Goal: Transaction & Acquisition: Purchase product/service

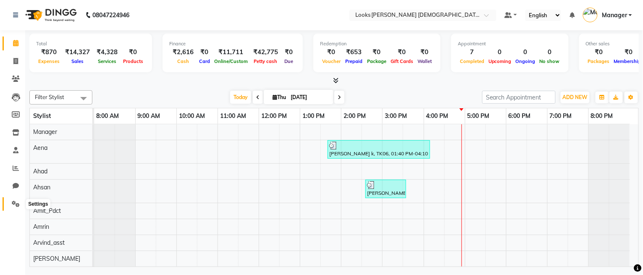
click at [22, 200] on span at bounding box center [15, 205] width 15 height 10
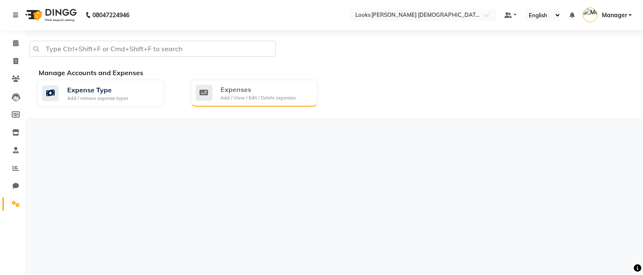
click at [244, 96] on div "Add / View / Edit / Delete expenses" at bounding box center [258, 98] width 75 height 7
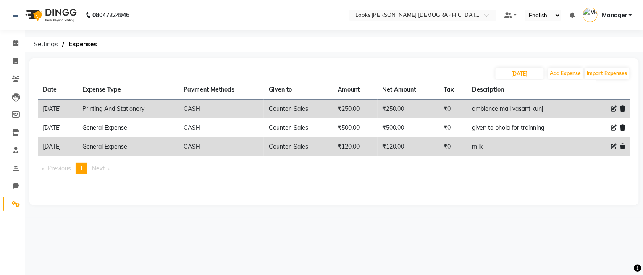
click at [613, 147] on icon at bounding box center [614, 147] width 6 height 6
select select "23704"
select select "1"
select select "7940"
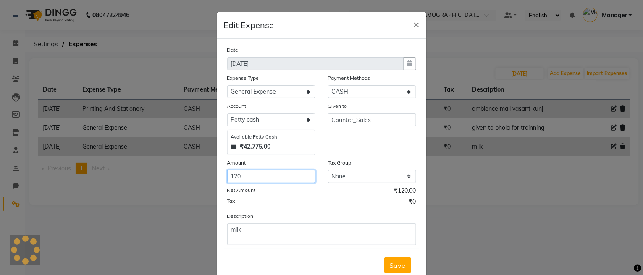
drag, startPoint x: 254, startPoint y: 175, endPoint x: 198, endPoint y: 175, distance: 55.9
click at [198, 175] on ngb-modal-window "Edit Expense × Date 04-09-2025 Expense Type Select Bank Deposit Blinkit Cash Ha…" at bounding box center [321, 137] width 643 height 275
type input "180"
click at [400, 267] on span "Save" at bounding box center [398, 265] width 16 height 8
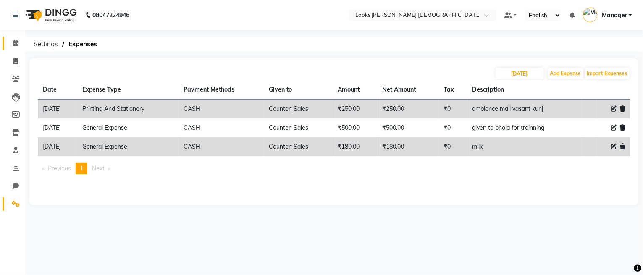
click at [13, 44] on icon at bounding box center [15, 43] width 5 height 6
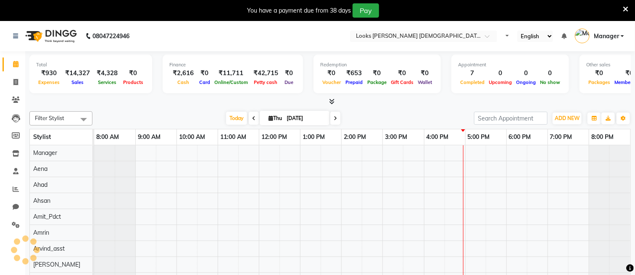
select select "en"
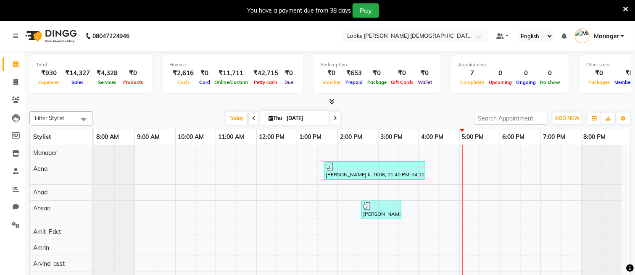
click at [624, 7] on icon at bounding box center [625, 9] width 5 height 8
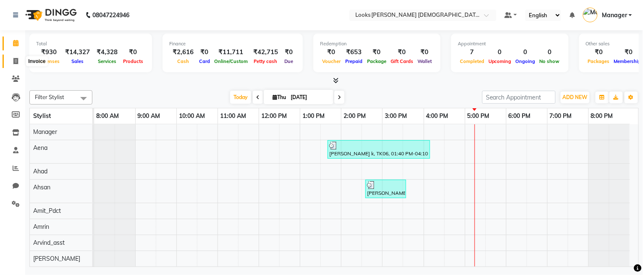
click at [16, 63] on icon at bounding box center [15, 61] width 5 height 6
select select "service"
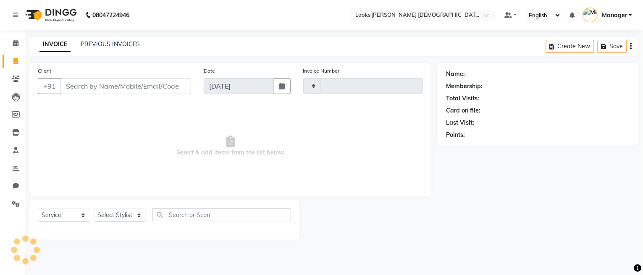
type input "2779"
select select "8706"
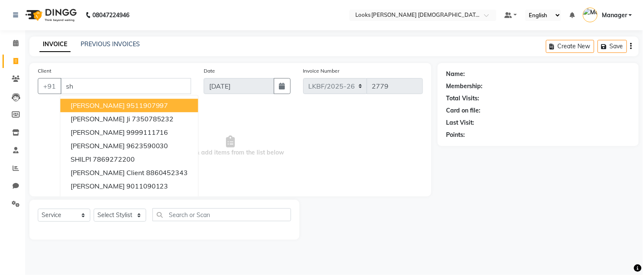
type input "s"
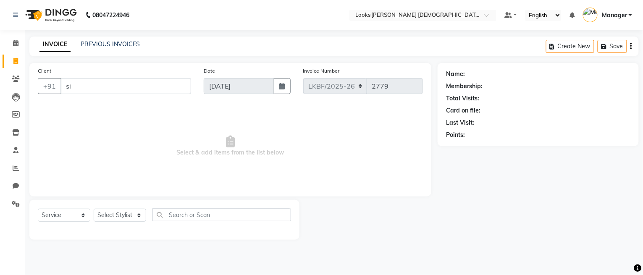
type input "s"
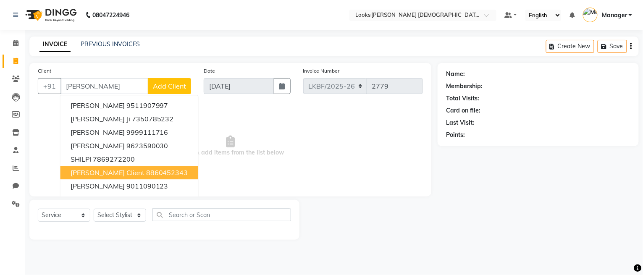
click at [204, 132] on span "Select & add items from the list below" at bounding box center [230, 146] width 385 height 84
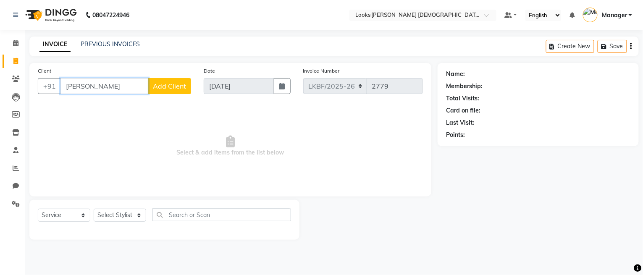
click at [115, 92] on input "Shilpi" at bounding box center [105, 86] width 88 height 16
type input "S"
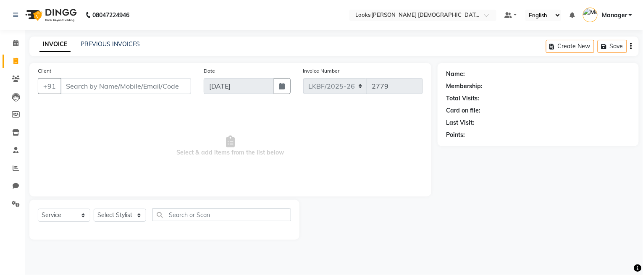
click at [92, 143] on span "Select & add items from the list below" at bounding box center [230, 146] width 385 height 84
click at [87, 85] on input "Client" at bounding box center [126, 86] width 131 height 16
click at [122, 219] on select "Select Stylist Aena Ahad Ahsan Amit_Pdct Amrin Arvind_asst Bijender Counter_Sal…" at bounding box center [120, 215] width 53 height 13
select select "87726"
click at [94, 209] on select "Select Stylist Aena Ahad Ahsan Amit_Pdct Amrin Arvind_asst Bijender Counter_Sal…" at bounding box center [120, 215] width 53 height 13
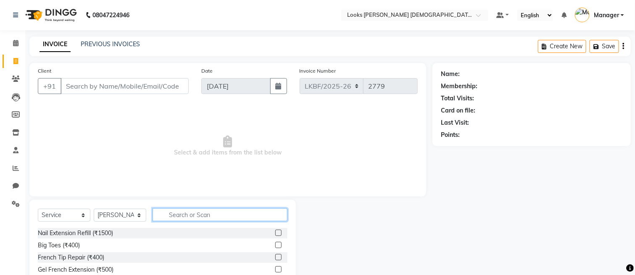
click at [169, 211] on input "text" at bounding box center [220, 214] width 135 height 13
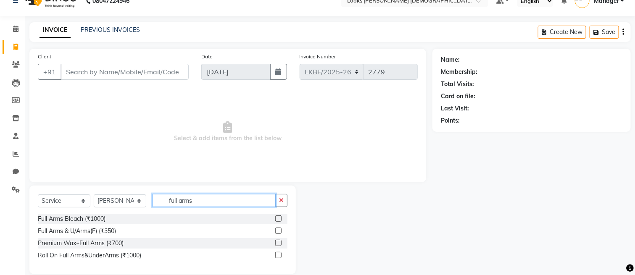
scroll to position [26, 0]
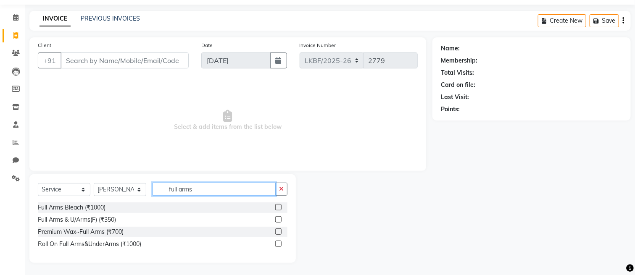
type input "full arms"
drag, startPoint x: 279, startPoint y: 231, endPoint x: 262, endPoint y: 220, distance: 19.8
click at [279, 230] on label at bounding box center [278, 232] width 6 height 6
click at [279, 230] on input "checkbox" at bounding box center [277, 231] width 5 height 5
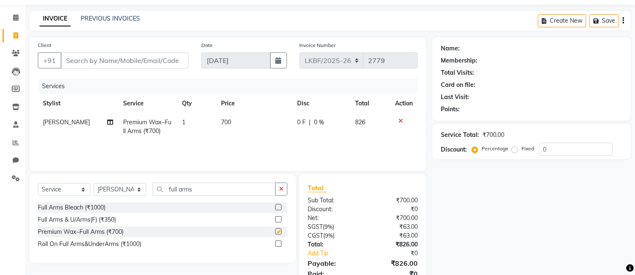
checkbox input "false"
click at [233, 119] on td "700" at bounding box center [254, 127] width 76 height 28
select select "87726"
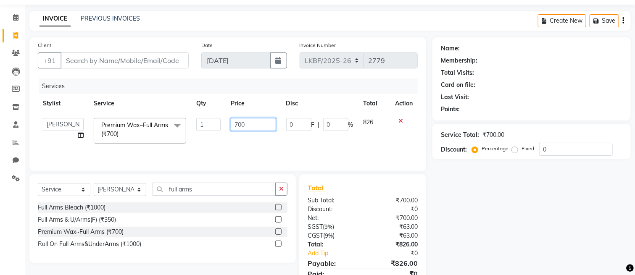
drag, startPoint x: 253, startPoint y: 124, endPoint x: 215, endPoint y: 126, distance: 37.8
click at [215, 126] on tr "Aena Ahad Ahsan Amit_Pdct Amrin Arvind_asst Bijender Counter_Sales Dharmaveer F…" at bounding box center [228, 131] width 380 height 36
type input "800"
click at [280, 186] on button "button" at bounding box center [281, 189] width 12 height 13
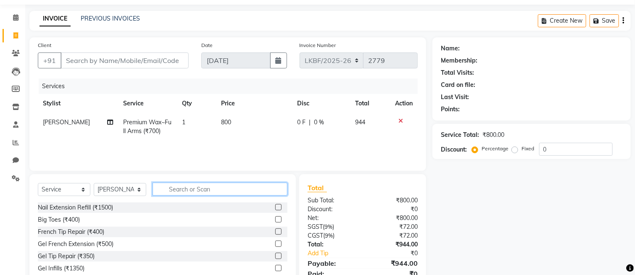
click at [222, 189] on input "text" at bounding box center [220, 189] width 135 height 13
type input "eye"
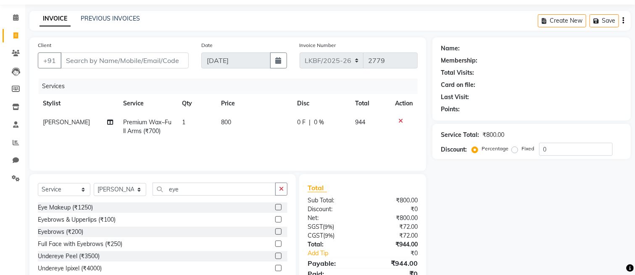
click at [275, 217] on label at bounding box center [278, 219] width 6 height 6
click at [275, 217] on input "checkbox" at bounding box center [277, 219] width 5 height 5
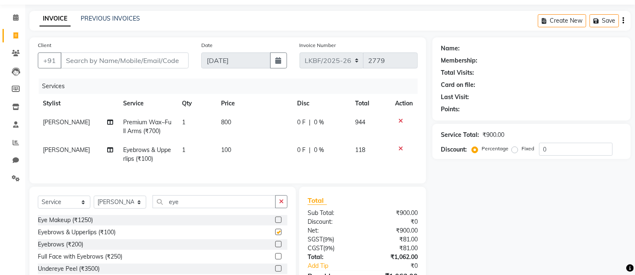
checkbox input "false"
click at [239, 148] on td "100" at bounding box center [254, 155] width 76 height 28
select select "87726"
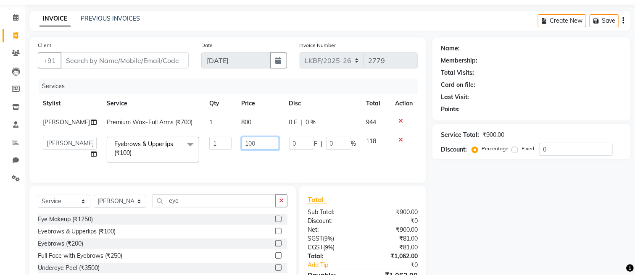
drag, startPoint x: 250, startPoint y: 143, endPoint x: 222, endPoint y: 138, distance: 28.9
click at [222, 138] on tr "Aena Ahad Ahsan Amit_Pdct Amrin Arvind_asst Bijender Counter_Sales Dharmaveer F…" at bounding box center [228, 150] width 380 height 36
type input "250"
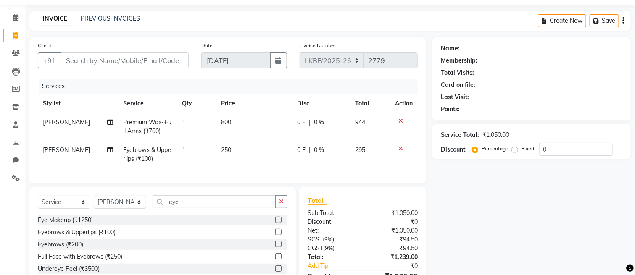
click at [237, 162] on td "250" at bounding box center [254, 155] width 76 height 28
select select "87726"
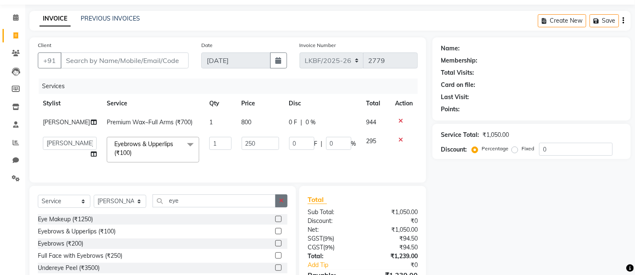
click at [280, 204] on icon "button" at bounding box center [281, 201] width 5 height 6
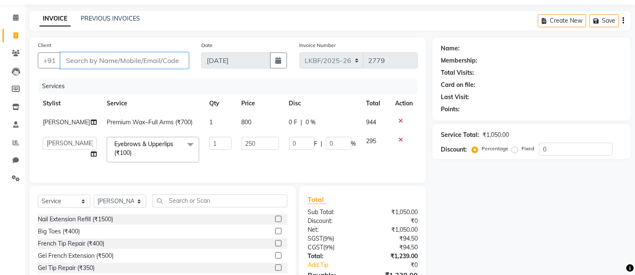
click at [147, 65] on input "Client" at bounding box center [125, 61] width 128 height 16
paste input "9013591174"
type input "9013591174"
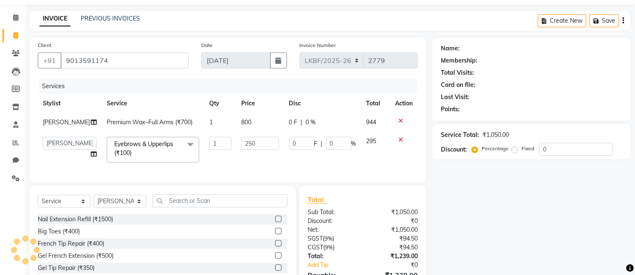
select select "1: Object"
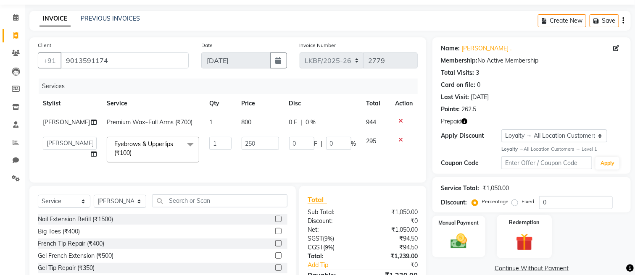
click at [515, 242] on img at bounding box center [524, 242] width 28 height 21
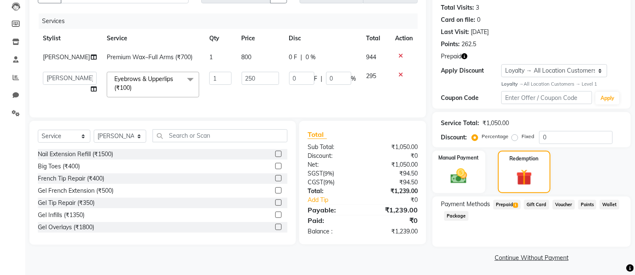
scroll to position [92, 0]
click at [508, 206] on span "Prepaid 1" at bounding box center [506, 204] width 27 height 10
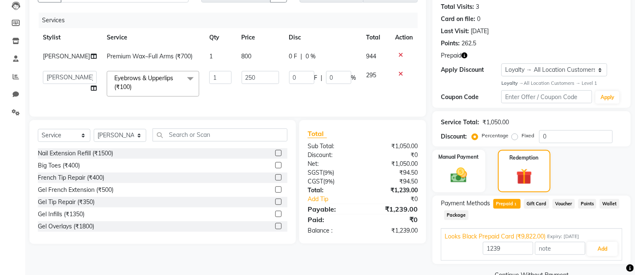
scroll to position [110, 0]
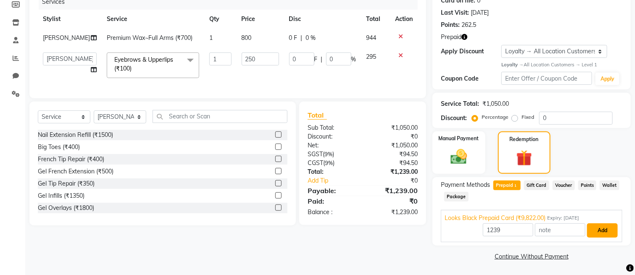
click at [596, 229] on button "Add" at bounding box center [602, 231] width 31 height 14
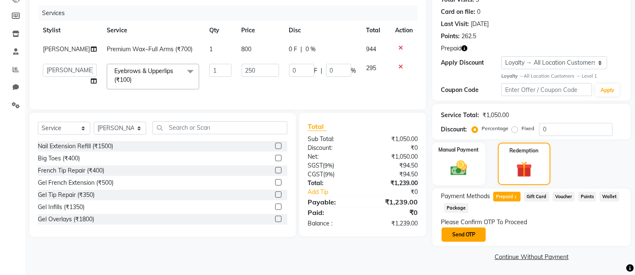
click at [464, 232] on button "Send OTP" at bounding box center [464, 235] width 44 height 14
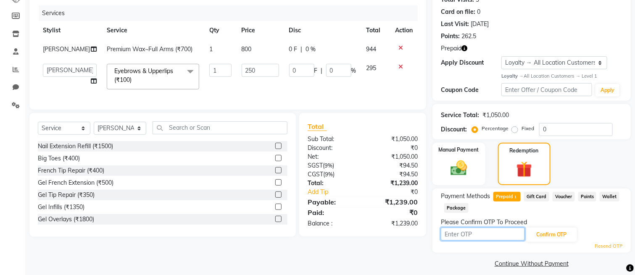
click at [495, 235] on input "text" at bounding box center [483, 234] width 84 height 13
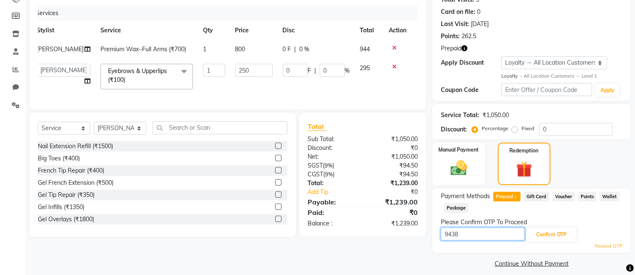
scroll to position [0, 0]
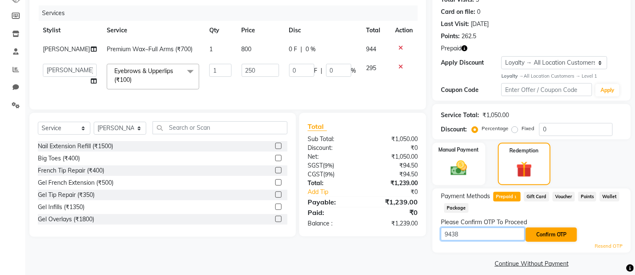
type input "9438"
drag, startPoint x: 566, startPoint y: 235, endPoint x: 558, endPoint y: 265, distance: 31.0
click at [566, 235] on button "Confirm OTP" at bounding box center [551, 235] width 51 height 14
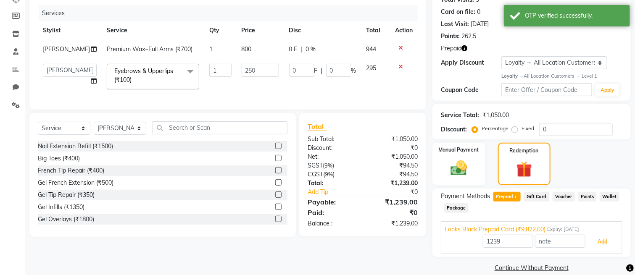
click at [604, 237] on button "Add" at bounding box center [602, 242] width 31 height 14
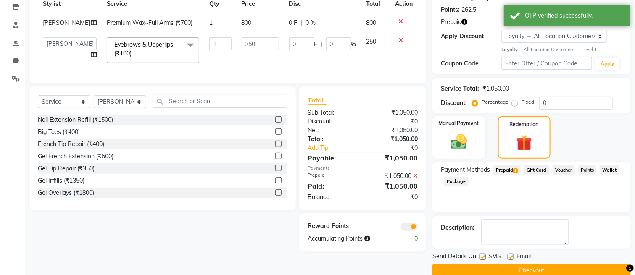
scroll to position [139, 0]
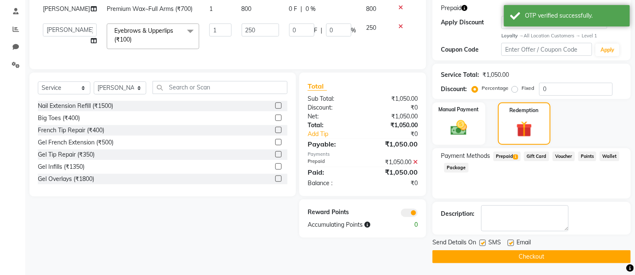
click at [531, 253] on button "Checkout" at bounding box center [531, 256] width 198 height 13
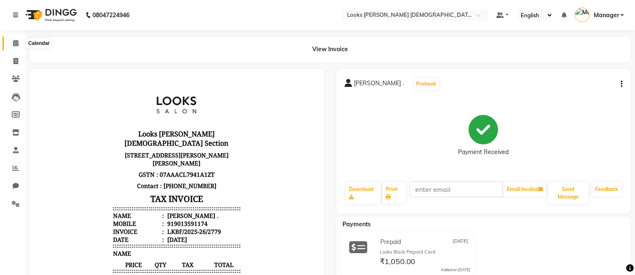
click at [14, 45] on icon at bounding box center [15, 43] width 5 height 6
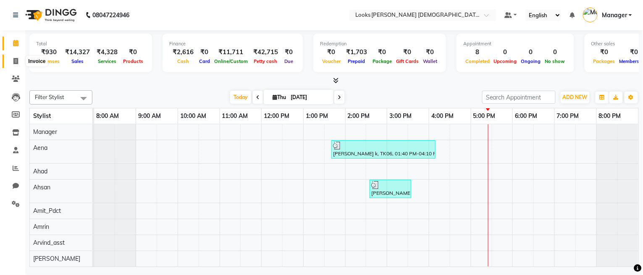
click at [12, 61] on span at bounding box center [15, 62] width 15 height 10
select select "service"
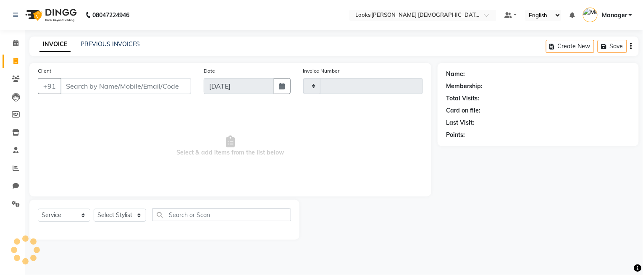
type input "2780"
select select "8706"
click at [16, 46] on icon at bounding box center [15, 43] width 5 height 6
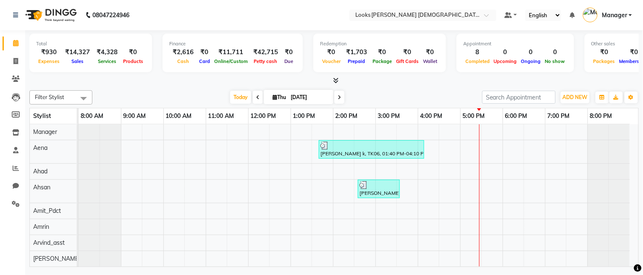
drag, startPoint x: 92, startPoint y: 108, endPoint x: 77, endPoint y: 107, distance: 15.6
click at [77, 108] on table "Stylist 8:00 AM 9:00 AM 10:00 AM 11:00 AM 12:00 PM 1:00 PM 2:00 PM 3:00 PM 4:00…" at bounding box center [334, 187] width 610 height 159
drag, startPoint x: 77, startPoint y: 110, endPoint x: 72, endPoint y: 111, distance: 5.1
click at [72, 111] on td at bounding box center [72, 116] width 1 height 16
drag, startPoint x: 72, startPoint y: 111, endPoint x: 76, endPoint y: 110, distance: 4.2
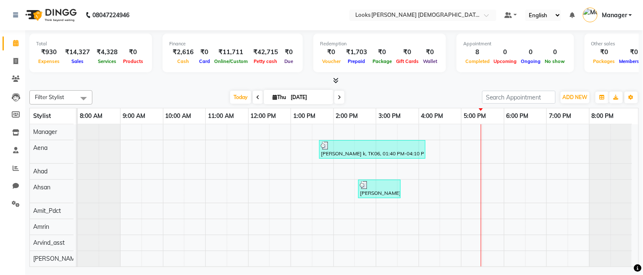
click at [76, 110] on td at bounding box center [76, 116] width 1 height 16
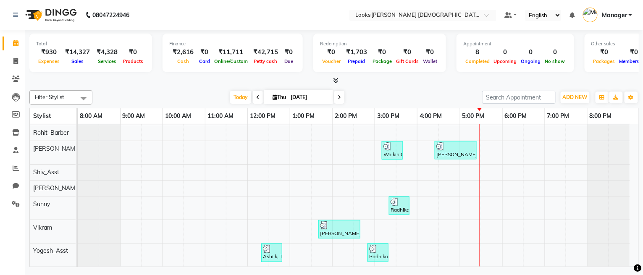
scroll to position [345, 0]
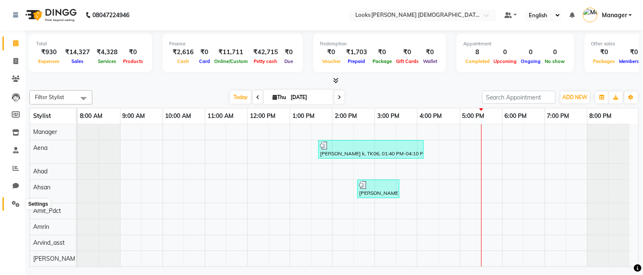
click at [13, 203] on icon at bounding box center [16, 204] width 8 height 6
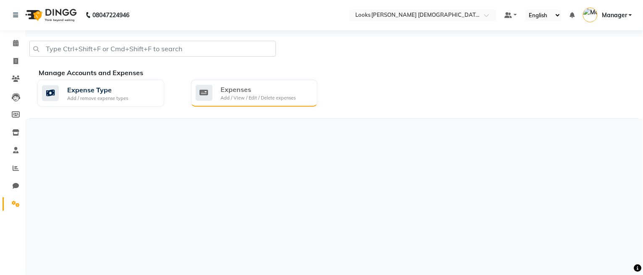
click at [215, 92] on div "Expenses Add / View / Edit / Delete expenses" at bounding box center [254, 92] width 116 height 17
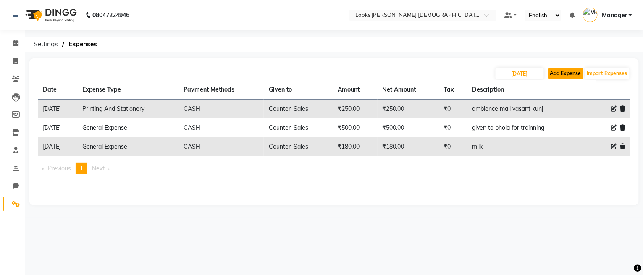
click at [569, 76] on button "Add Expense" at bounding box center [565, 74] width 35 height 12
select select "1"
select select "7940"
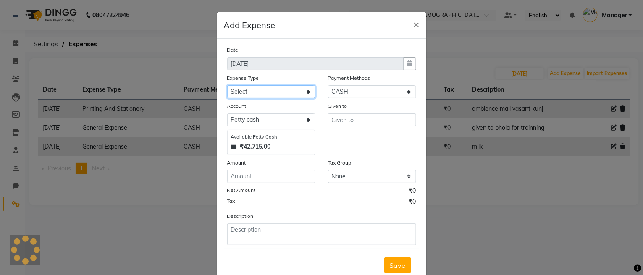
click at [240, 94] on select "Select Bank Deposit Blinkit Cash Handover CLIENT Client ordered food Client Ref…" at bounding box center [271, 91] width 88 height 13
select select "24092"
click at [227, 85] on select "Select Bank Deposit Blinkit Cash Handover CLIENT Client ordered food Client Ref…" at bounding box center [271, 91] width 88 height 13
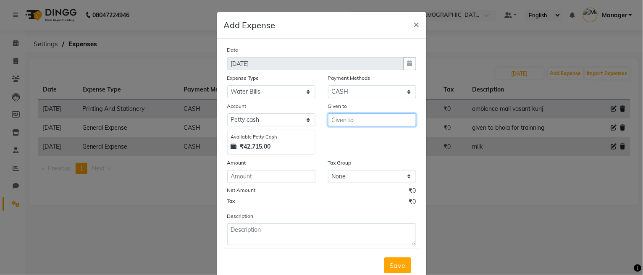
click at [343, 118] on input "text" at bounding box center [372, 119] width 88 height 13
type input "Counter_Sales"
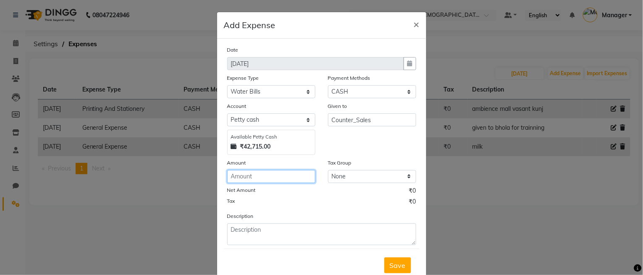
click at [288, 174] on input "number" at bounding box center [271, 176] width 88 height 13
type input "2350"
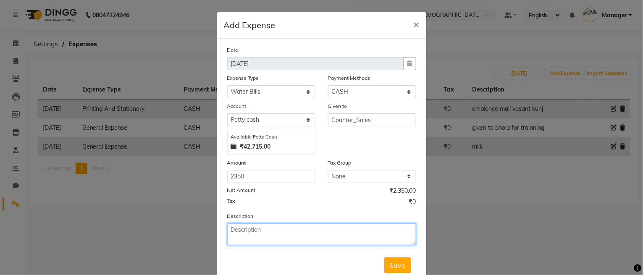
click at [265, 237] on textarea at bounding box center [321, 235] width 189 height 22
type textarea "water bottle 20liter"
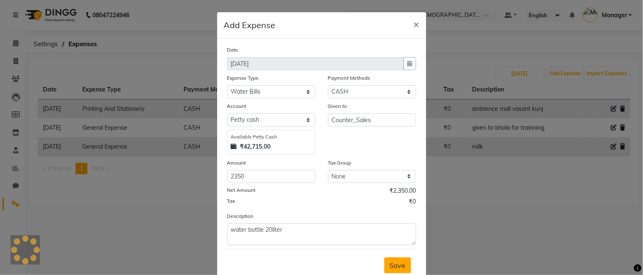
click at [395, 268] on span "Save" at bounding box center [398, 265] width 16 height 8
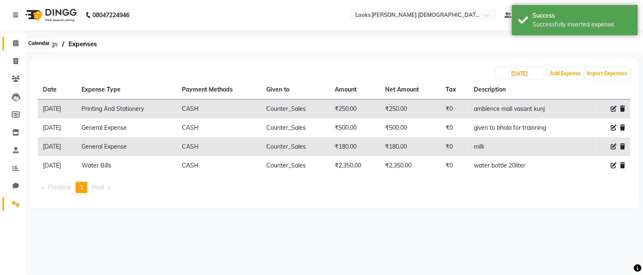
click at [10, 41] on span at bounding box center [15, 44] width 15 height 10
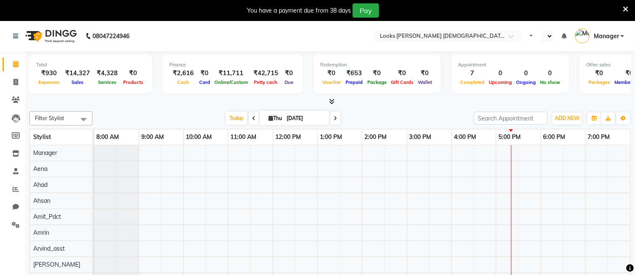
select select "en"
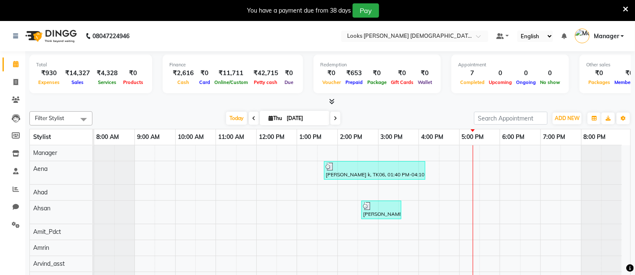
click at [624, 5] on icon at bounding box center [625, 9] width 5 height 8
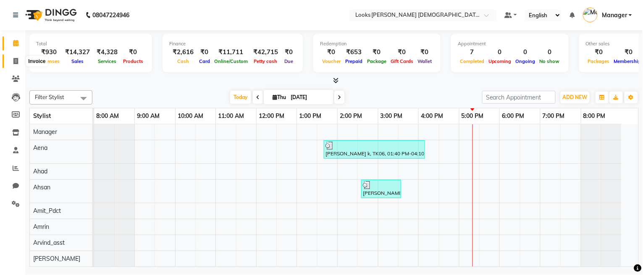
click at [18, 60] on span at bounding box center [15, 62] width 15 height 10
select select "service"
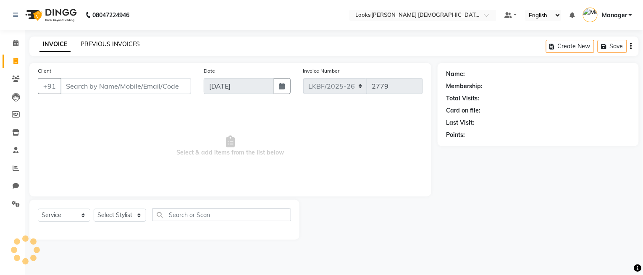
click at [113, 40] on link "PREVIOUS INVOICES" at bounding box center [110, 44] width 59 height 8
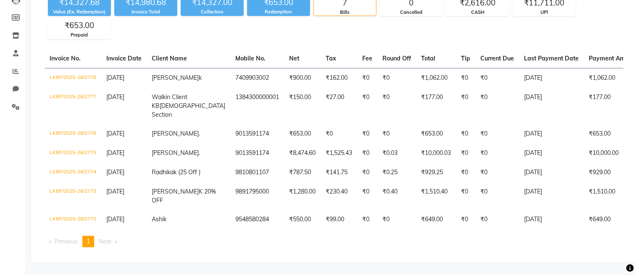
scroll to position [112, 0]
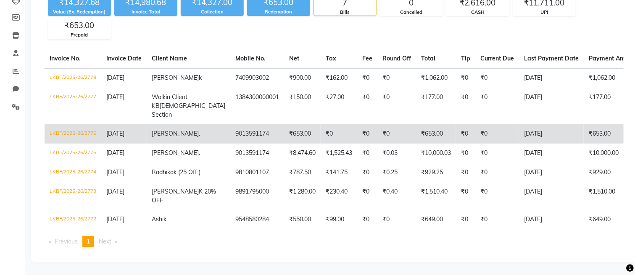
click at [230, 129] on td "9013591174" at bounding box center [257, 133] width 54 height 19
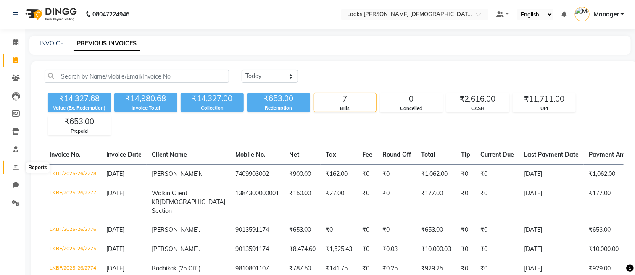
scroll to position [0, 0]
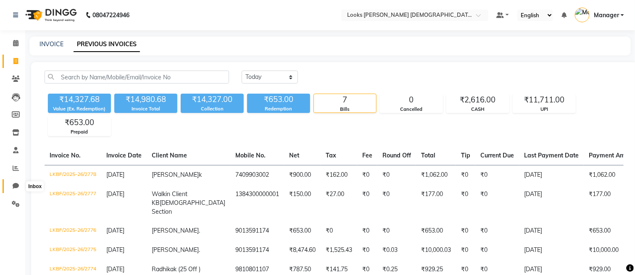
click at [17, 186] on icon at bounding box center [16, 186] width 6 height 6
select select "100"
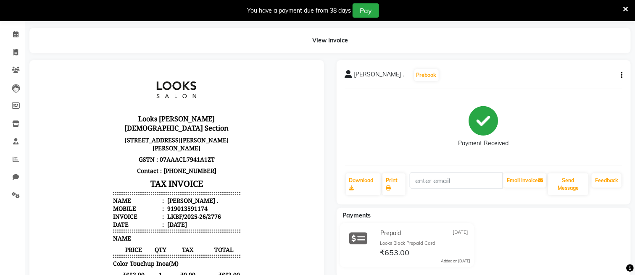
scroll to position [56, 0]
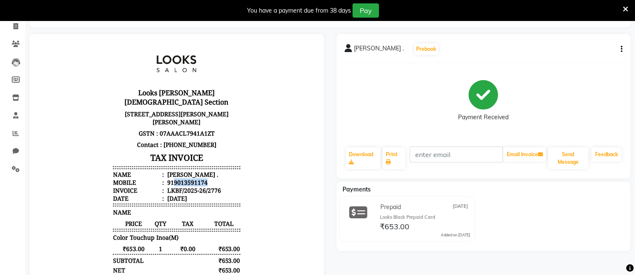
drag, startPoint x: 197, startPoint y: 172, endPoint x: 165, endPoint y: 172, distance: 31.9
click at [165, 178] on li "Mobile : 919013591174" at bounding box center [176, 182] width 127 height 8
copy div "9013591174"
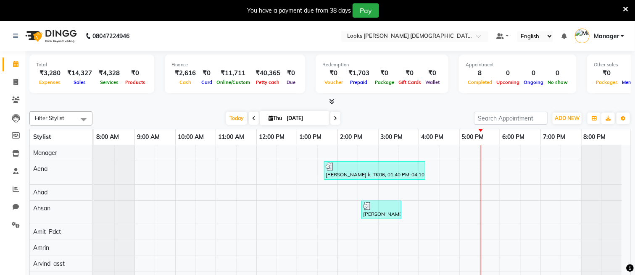
click at [626, 8] on icon at bounding box center [625, 9] width 5 height 8
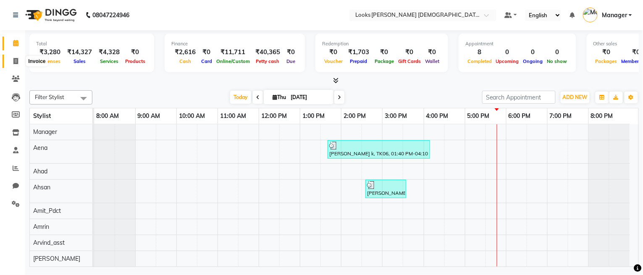
click at [13, 59] on icon at bounding box center [15, 61] width 5 height 6
select select "service"
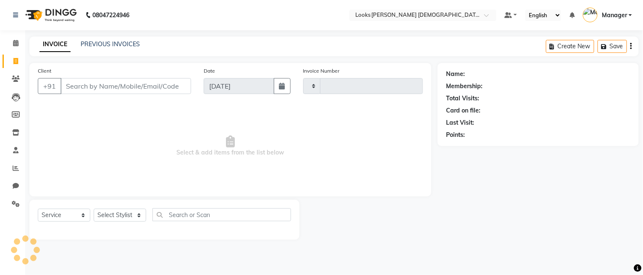
type input "2780"
select select "8706"
click at [123, 216] on select "Select Stylist" at bounding box center [120, 215] width 53 height 13
select select "87726"
click at [94, 209] on select "Select Stylist Aena Ahad Ahsan Amit_Pdct Amrin Arvind_asst Bijender Counter_Sal…" at bounding box center [120, 215] width 53 height 13
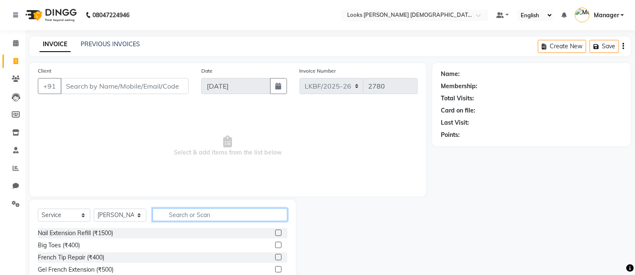
click at [163, 214] on input "text" at bounding box center [220, 214] width 135 height 13
type input "eye"
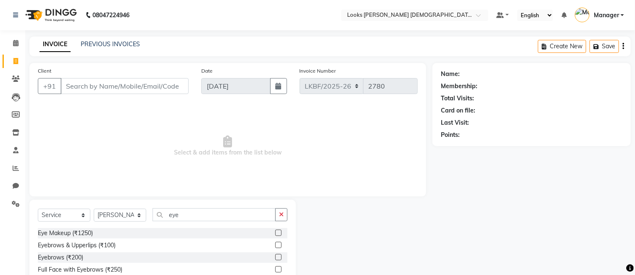
click at [275, 257] on label at bounding box center [278, 257] width 6 height 6
click at [275, 257] on input "checkbox" at bounding box center [277, 257] width 5 height 5
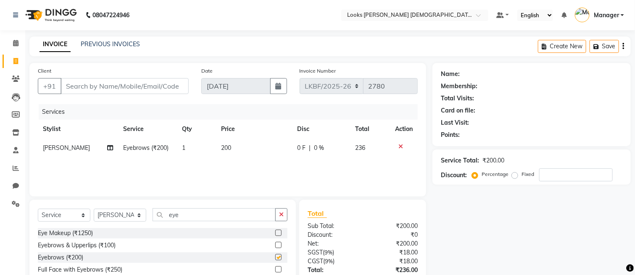
checkbox input "false"
click at [236, 142] on td "200" at bounding box center [254, 148] width 76 height 19
select select "87726"
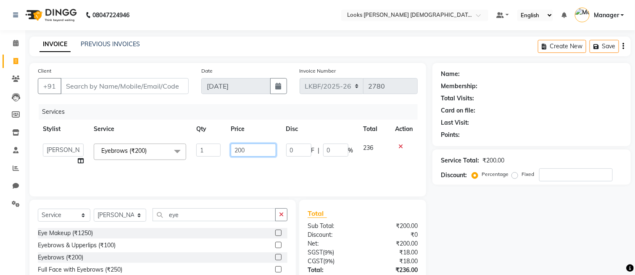
drag, startPoint x: 254, startPoint y: 151, endPoint x: 202, endPoint y: 147, distance: 52.2
click at [202, 147] on tr "Aena Ahad Ahsan Amit_Pdct Amrin Arvind_asst Bijender Counter_Sales Dharmaveer F…" at bounding box center [228, 155] width 380 height 32
type input "100"
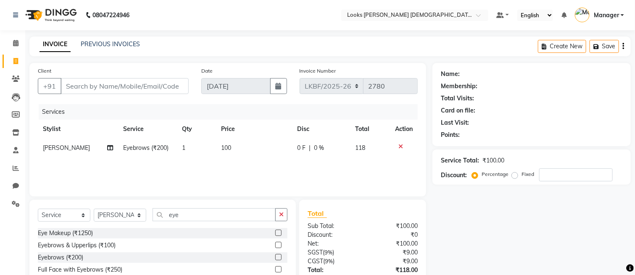
click at [216, 169] on div "Services Stylist Service Qty Price Disc Total Action Shabina Eyebrows (₹200) 1 …" at bounding box center [228, 146] width 380 height 84
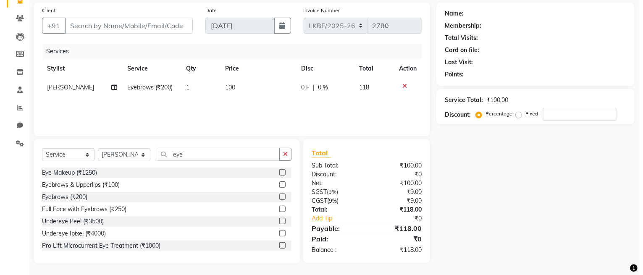
scroll to position [61, 0]
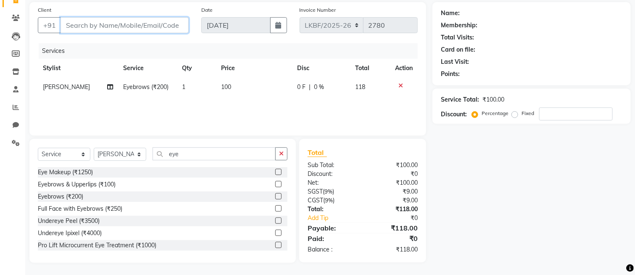
click at [118, 25] on input "Client" at bounding box center [125, 25] width 128 height 16
type input "/"
type input "8"
type input "0"
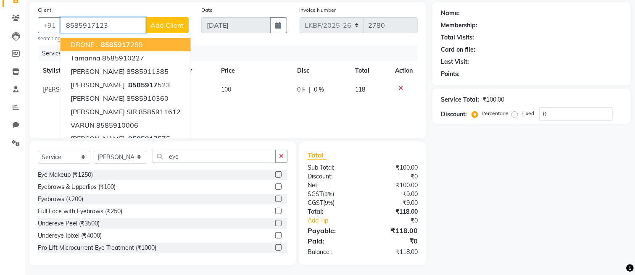
type input "8585917123"
click at [166, 24] on span "Add Client" at bounding box center [166, 25] width 33 height 8
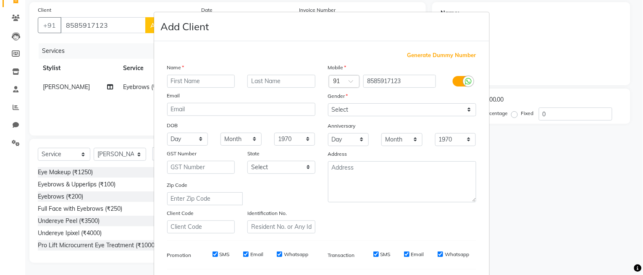
click at [200, 84] on input "text" at bounding box center [201, 81] width 68 height 13
click at [168, 80] on input "cunika" at bounding box center [201, 81] width 68 height 13
type input "kunika"
click at [255, 81] on input "text" at bounding box center [281, 81] width 68 height 13
type input "k"
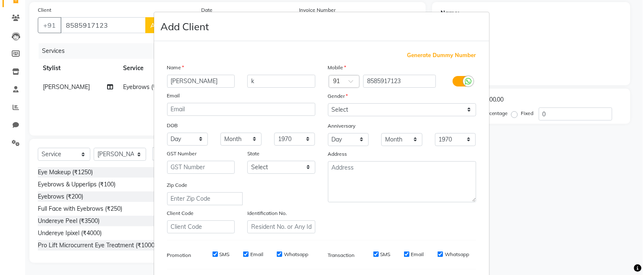
click at [381, 102] on div "Gender" at bounding box center [402, 98] width 161 height 12
click at [357, 103] on select "Select Male Female Other Prefer Not To Say" at bounding box center [402, 109] width 148 height 13
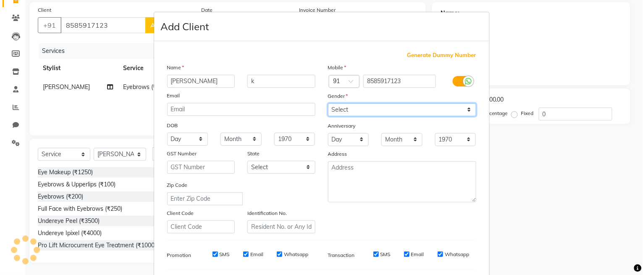
select select "[DEMOGRAPHIC_DATA]"
click at [328, 103] on select "Select Male Female Other Prefer Not To Say" at bounding box center [402, 109] width 148 height 13
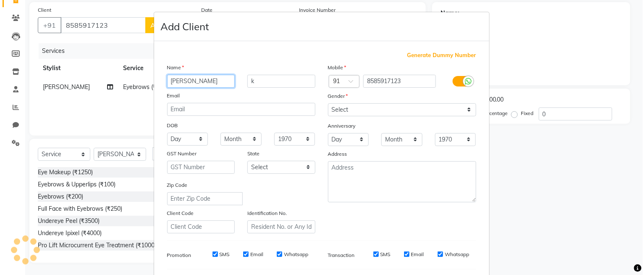
click at [168, 80] on input "kunika" at bounding box center [201, 81] width 68 height 13
type input "Kunika"
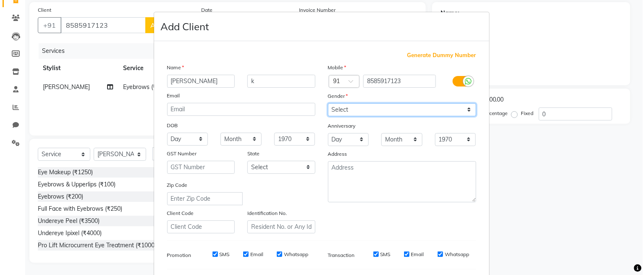
click at [344, 111] on select "Select Male Female Other Prefer Not To Say" at bounding box center [402, 109] width 148 height 13
click at [328, 103] on select "Select Male Female Other Prefer Not To Say" at bounding box center [402, 109] width 148 height 13
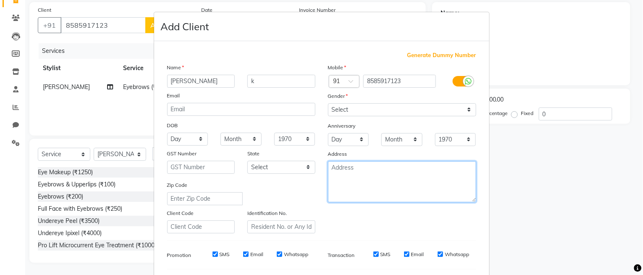
click at [350, 174] on textarea at bounding box center [402, 181] width 148 height 41
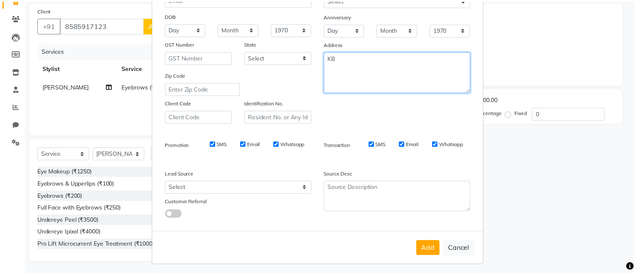
scroll to position [112, 0]
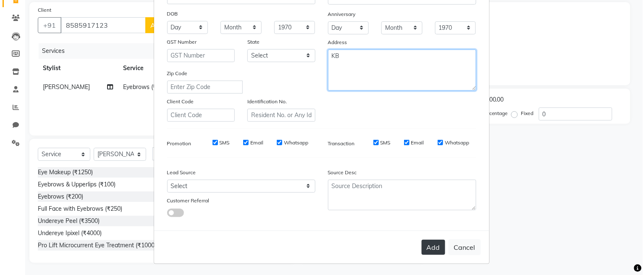
type textarea "KB"
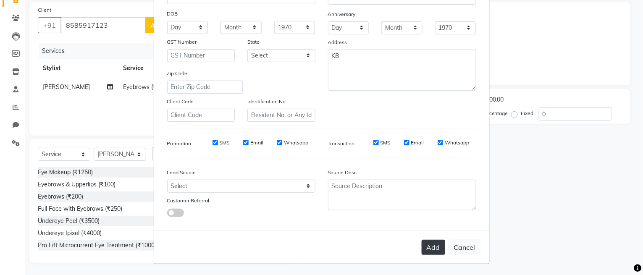
click at [422, 253] on button "Add" at bounding box center [434, 247] width 24 height 15
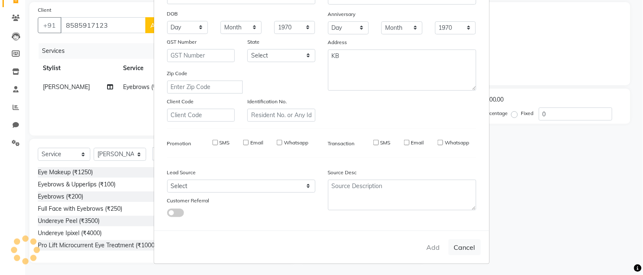
select select
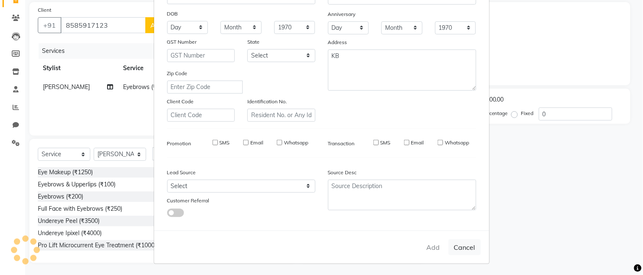
select select
checkbox input "false"
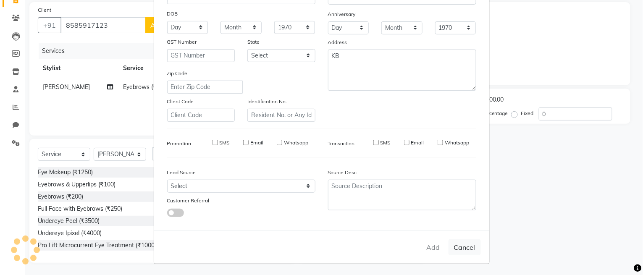
checkbox input "false"
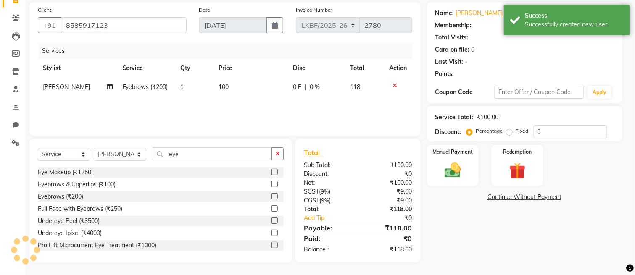
select select "1: Object"
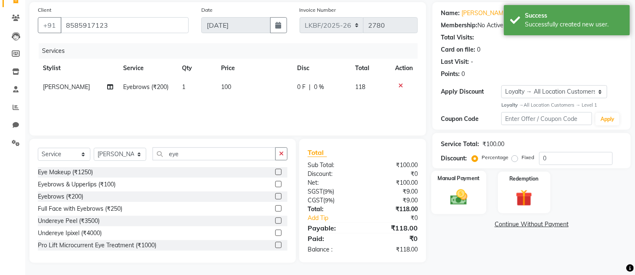
click at [452, 197] on img at bounding box center [459, 197] width 28 height 20
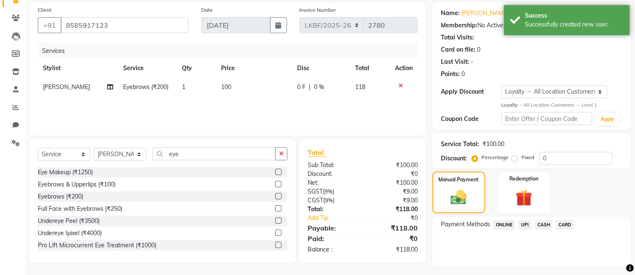
click at [542, 224] on span "CASH" at bounding box center [544, 225] width 18 height 10
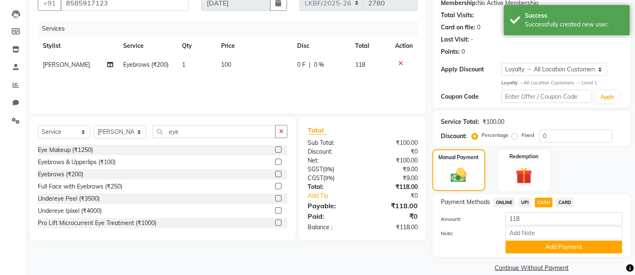
scroll to position [95, 0]
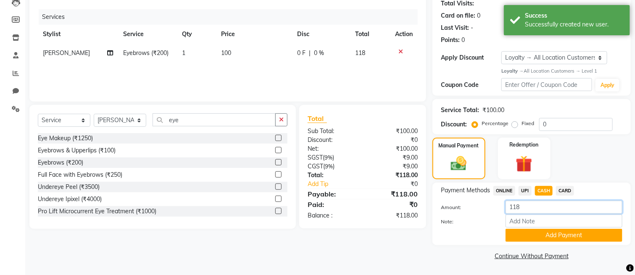
drag, startPoint x: 538, startPoint y: 210, endPoint x: 487, endPoint y: 208, distance: 51.3
click at [487, 208] on div "Amount: 118" at bounding box center [531, 208] width 194 height 14
type input "500"
click at [531, 234] on button "Add Payment" at bounding box center [563, 235] width 117 height 13
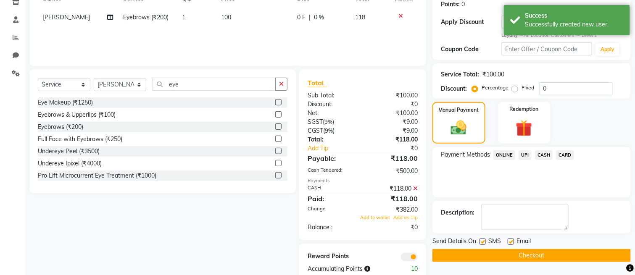
scroll to position [150, 0]
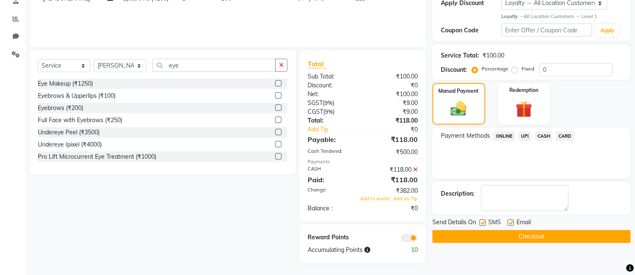
click at [534, 234] on button "Checkout" at bounding box center [531, 236] width 198 height 13
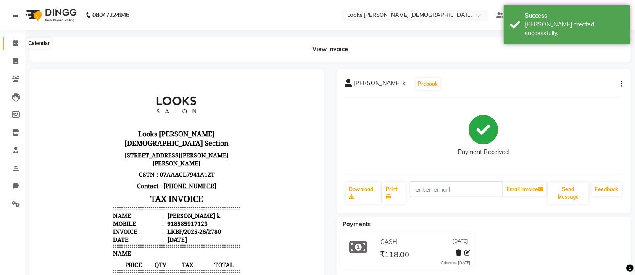
click at [18, 46] on span at bounding box center [15, 44] width 15 height 10
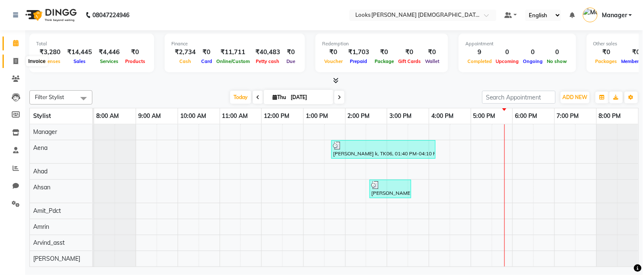
click at [18, 62] on span at bounding box center [15, 62] width 15 height 10
select select "service"
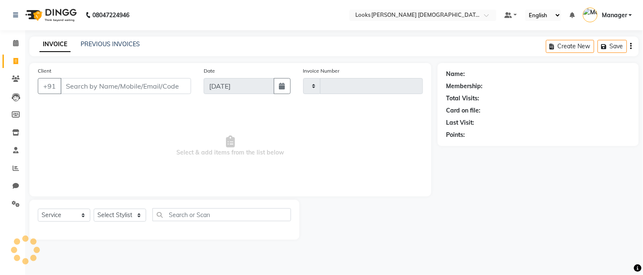
type input "2781"
select select "8706"
click at [99, 41] on link "PREVIOUS INVOICES" at bounding box center [110, 44] width 59 height 8
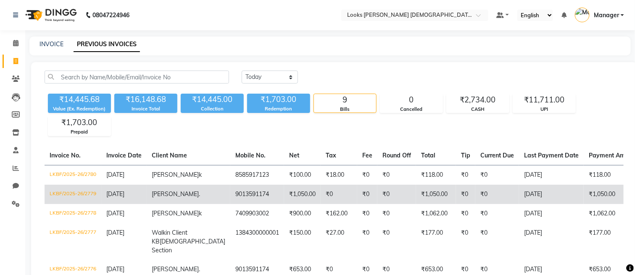
click at [185, 197] on td "Shilpi ." at bounding box center [189, 194] width 84 height 19
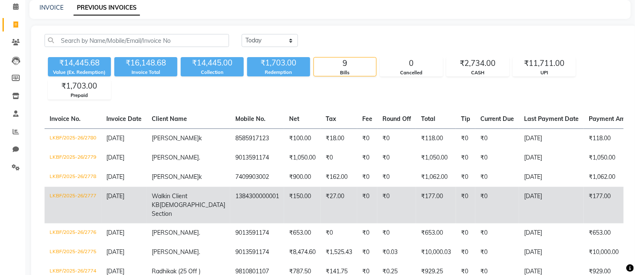
scroll to position [56, 0]
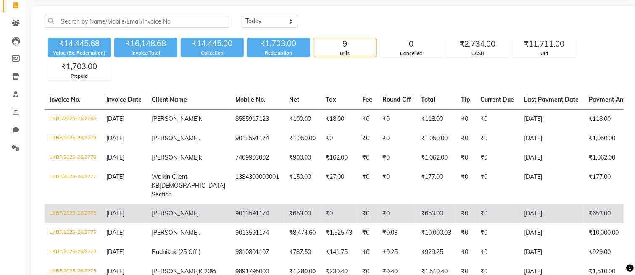
click at [230, 222] on td "9013591174" at bounding box center [257, 213] width 54 height 19
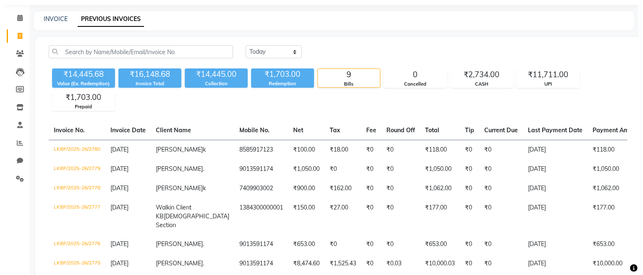
scroll to position [0, 0]
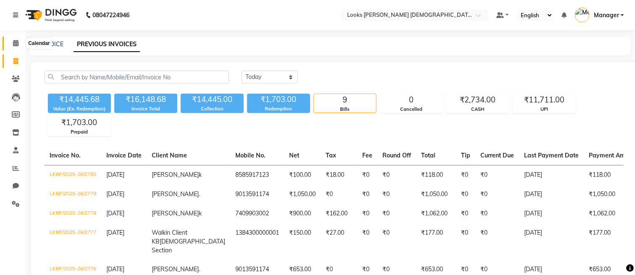
click at [8, 39] on span at bounding box center [15, 44] width 15 height 10
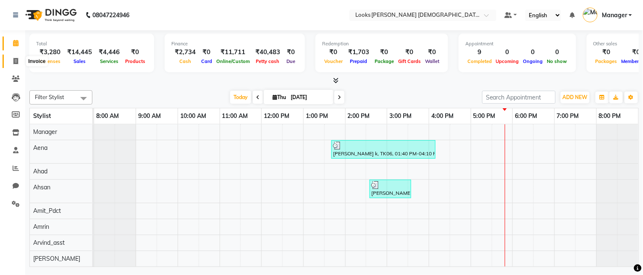
click at [13, 60] on icon at bounding box center [15, 61] width 5 height 6
select select "service"
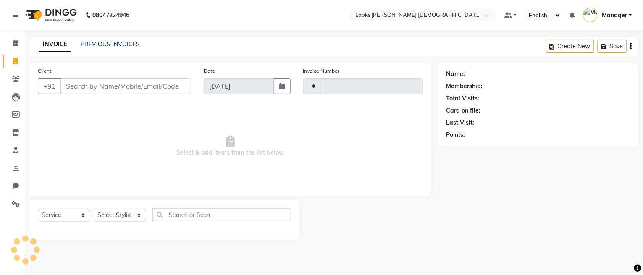
type input "2781"
select select "8706"
click at [110, 39] on div "INVOICE PREVIOUS INVOICES Create New Save" at bounding box center [334, 47] width 610 height 20
click at [116, 46] on link "PREVIOUS INVOICES" at bounding box center [110, 44] width 59 height 8
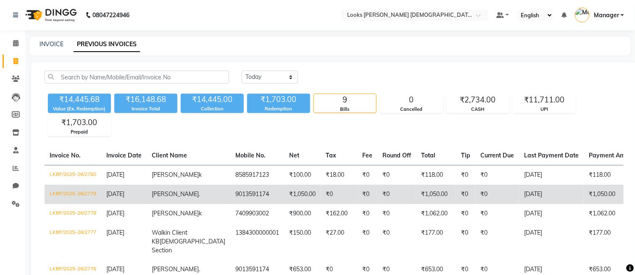
click at [230, 203] on td "9013591174" at bounding box center [257, 194] width 54 height 19
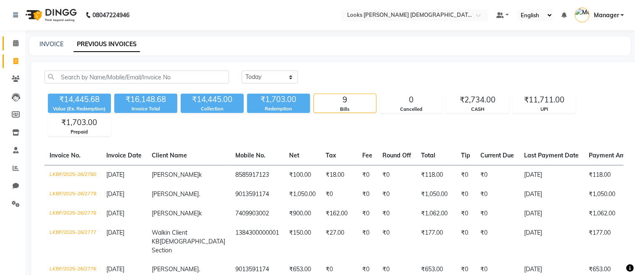
click at [11, 48] on link "Calendar" at bounding box center [13, 44] width 20 height 14
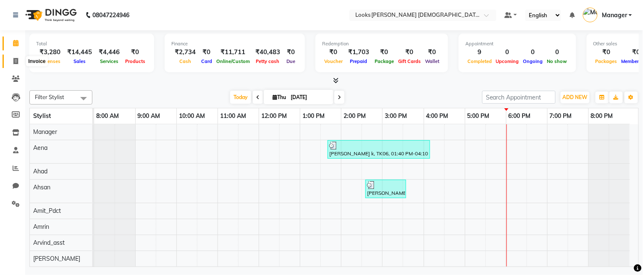
drag, startPoint x: 17, startPoint y: 61, endPoint x: 18, endPoint y: 68, distance: 8.0
click at [16, 61] on icon at bounding box center [15, 61] width 5 height 6
select select "service"
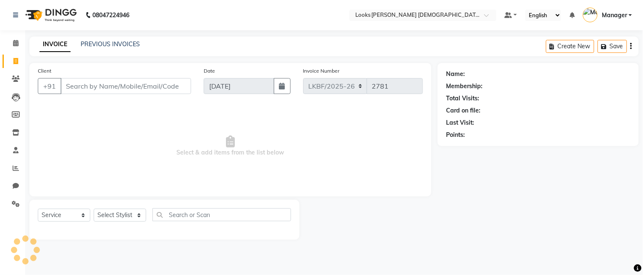
click at [108, 48] on div "INVOICE PREVIOUS INVOICES" at bounding box center [89, 45] width 121 height 10
click at [105, 45] on link "PREVIOUS INVOICES" at bounding box center [110, 44] width 59 height 8
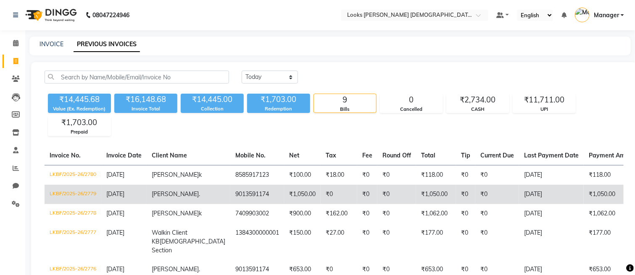
click at [173, 196] on td "Shipra ." at bounding box center [189, 194] width 84 height 19
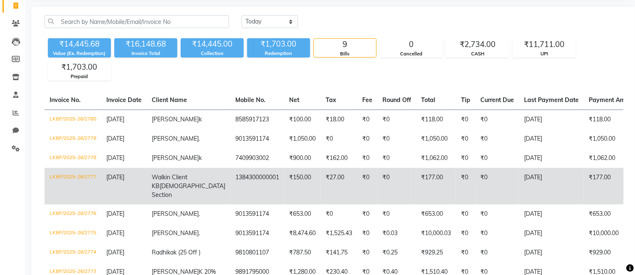
scroll to position [56, 0]
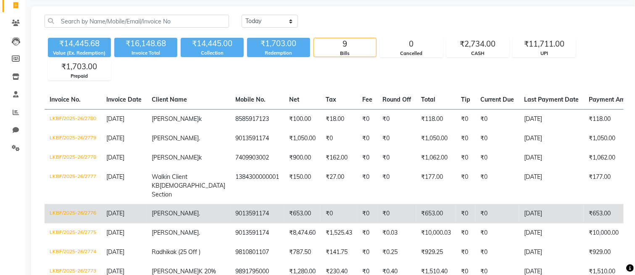
click at [230, 224] on td "9013591174" at bounding box center [257, 213] width 54 height 19
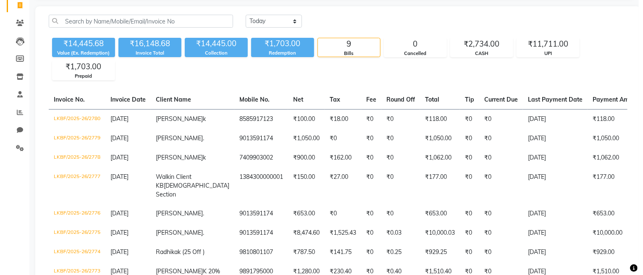
scroll to position [0, 0]
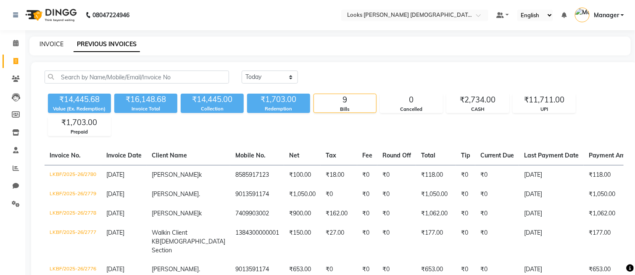
click at [44, 42] on link "INVOICE" at bounding box center [51, 44] width 24 height 8
select select "service"
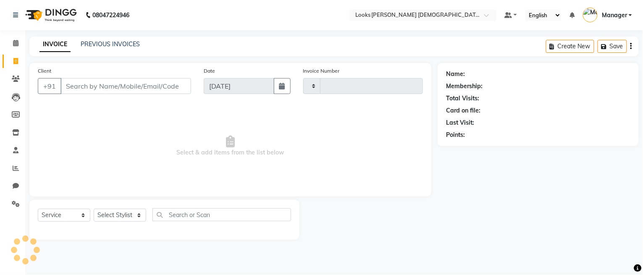
type input "2781"
select select "8706"
click at [21, 61] on span at bounding box center [15, 62] width 15 height 10
select select "service"
type input "2781"
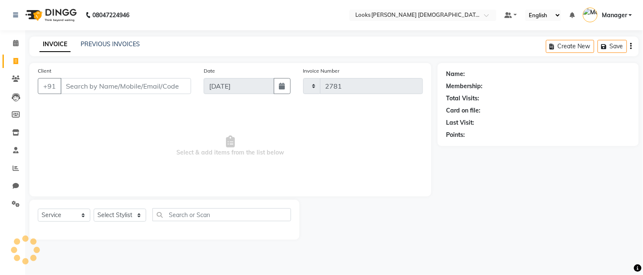
select select "8706"
click at [15, 42] on icon at bounding box center [15, 43] width 5 height 6
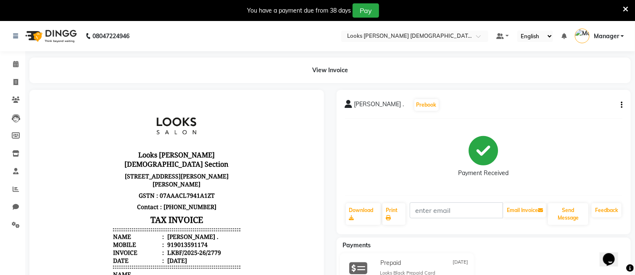
scroll to position [112, 0]
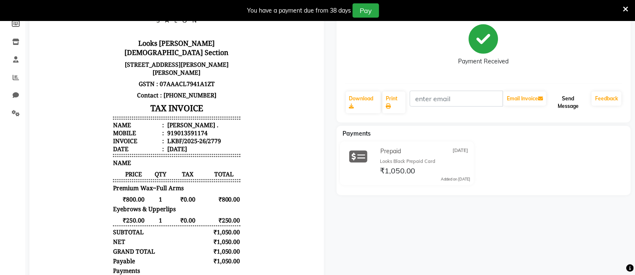
click at [574, 104] on button "Send Message" at bounding box center [568, 103] width 40 height 22
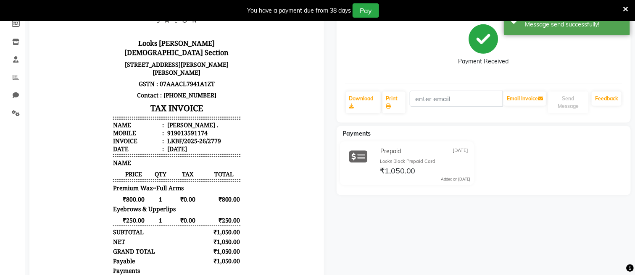
click at [624, 7] on icon at bounding box center [625, 9] width 5 height 8
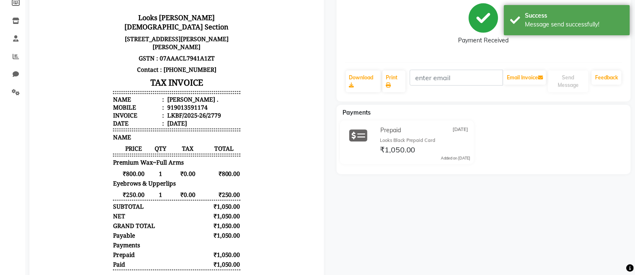
scroll to position [7, 0]
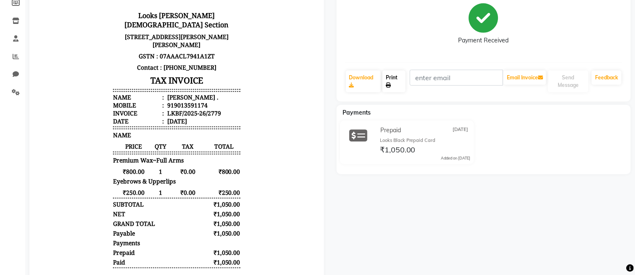
click at [388, 83] on icon at bounding box center [388, 85] width 5 height 5
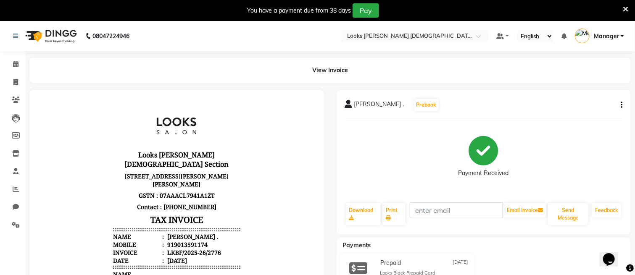
click at [202, 197] on span at bounding box center [138, 201] width 127 height 8
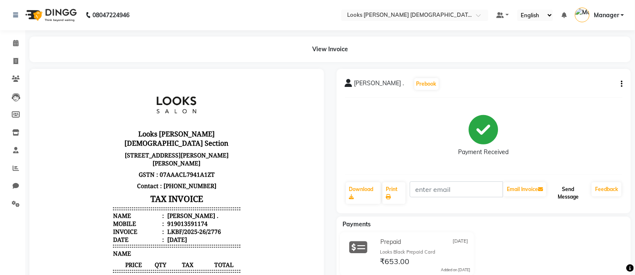
click at [560, 196] on button "Send Message" at bounding box center [568, 193] width 40 height 22
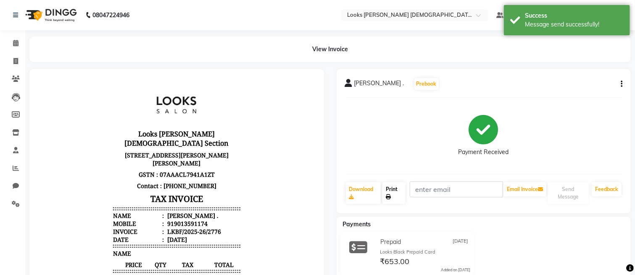
click at [387, 195] on icon at bounding box center [388, 197] width 5 height 5
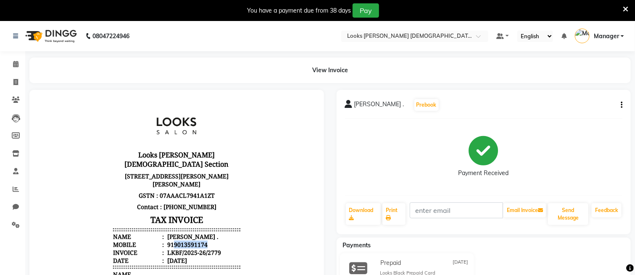
drag, startPoint x: 200, startPoint y: 233, endPoint x: 165, endPoint y: 232, distance: 34.9
click at [165, 240] on li "Mobile : 919013591174" at bounding box center [176, 244] width 127 height 8
copy div "9013591174"
click at [14, 82] on icon at bounding box center [15, 82] width 5 height 6
select select "service"
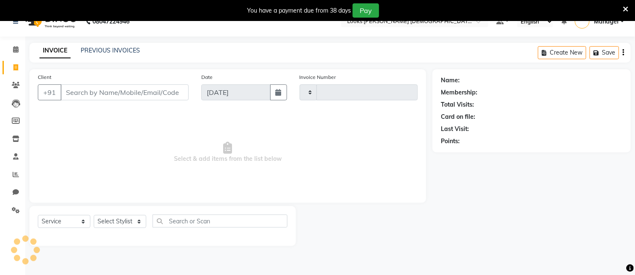
type input "2781"
select select "8706"
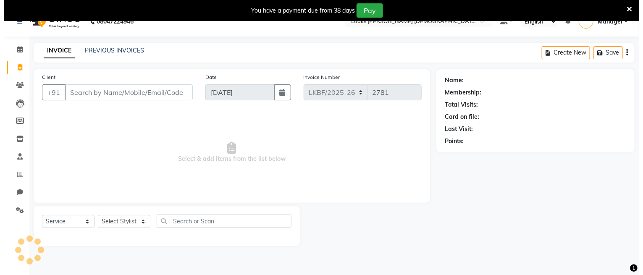
scroll to position [21, 0]
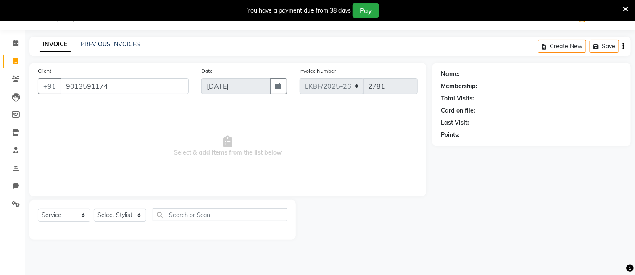
type input "9013591174"
select select "1: Object"
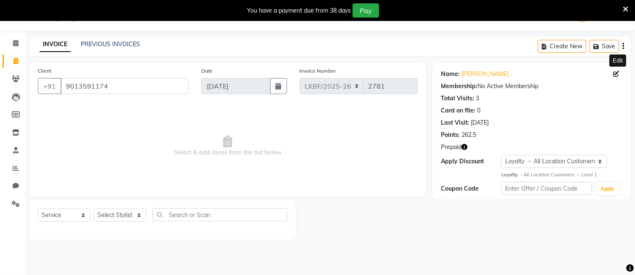
click at [614, 76] on icon at bounding box center [616, 74] width 6 height 6
select select "[DEMOGRAPHIC_DATA]"
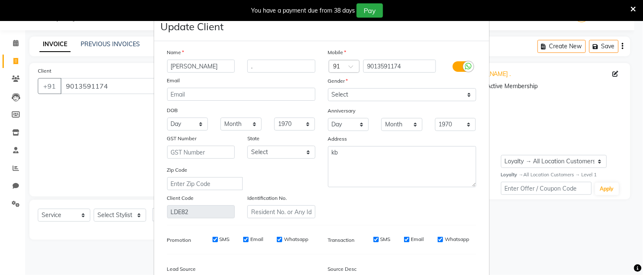
drag, startPoint x: 176, startPoint y: 66, endPoint x: 154, endPoint y: 91, distance: 33.6
click at [154, 91] on div "Name [PERSON_NAME] . Email DOB Day 01 02 03 04 05 06 07 08 09 10 11 12 13 14 15…" at bounding box center [321, 184] width 335 height 286
click at [195, 68] on input "[PERSON_NAME]" at bounding box center [201, 66] width 68 height 13
type input "S"
type input "[PERSON_NAME]"
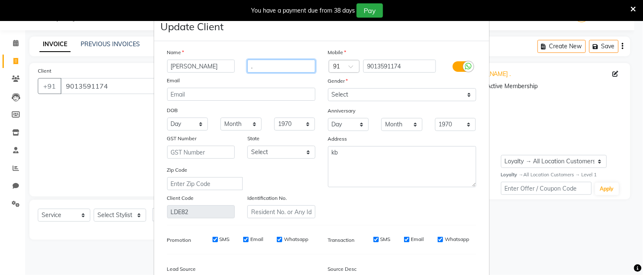
click at [255, 64] on input "." at bounding box center [281, 66] width 68 height 13
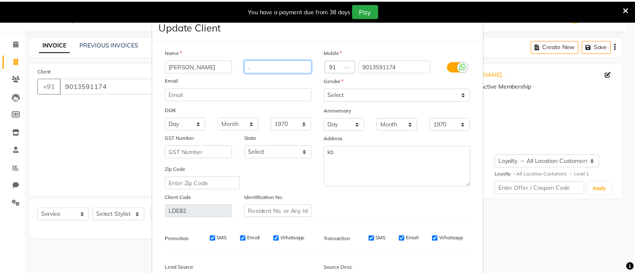
scroll to position [98, 0]
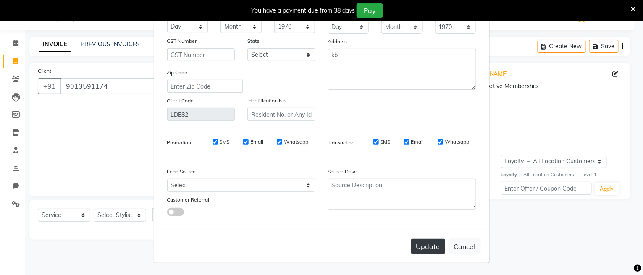
click at [416, 251] on button "Update" at bounding box center [428, 246] width 34 height 15
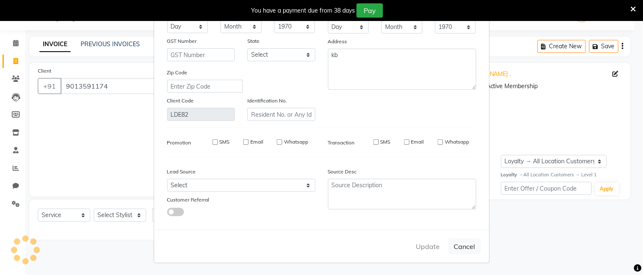
select select
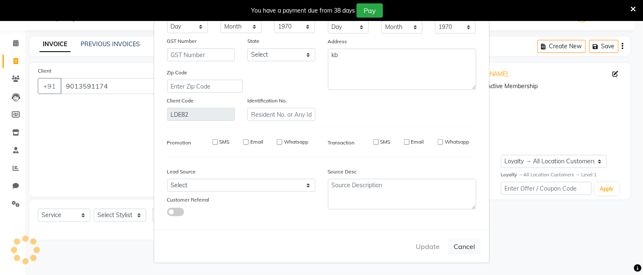
select select
checkbox input "false"
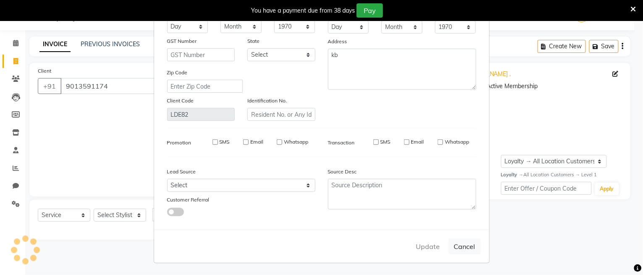
checkbox input "false"
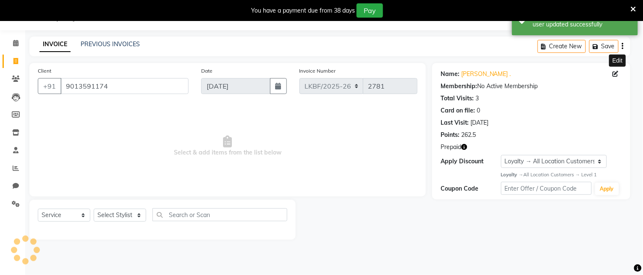
select select "1: Object"
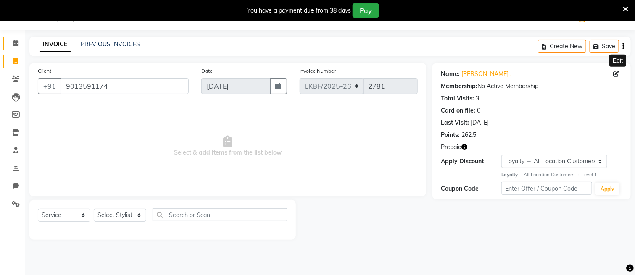
click at [14, 48] on link "Calendar" at bounding box center [13, 44] width 20 height 14
click at [102, 48] on div "PREVIOUS INVOICES" at bounding box center [110, 44] width 59 height 9
click at [624, 4] on span at bounding box center [625, 8] width 5 height 9
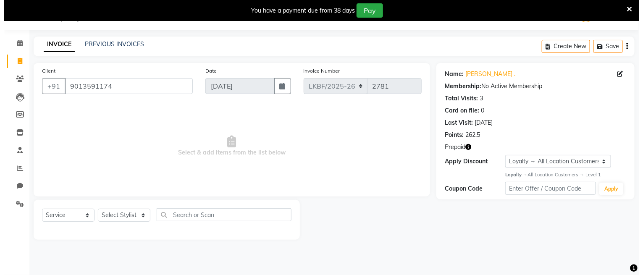
scroll to position [0, 0]
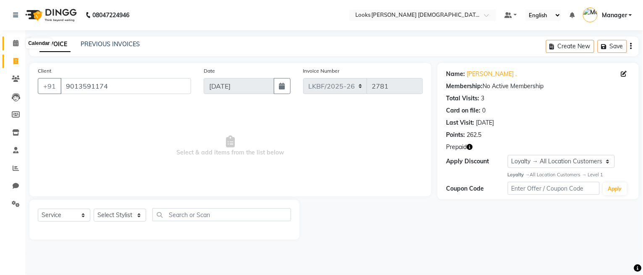
click at [13, 42] on icon at bounding box center [15, 43] width 5 height 6
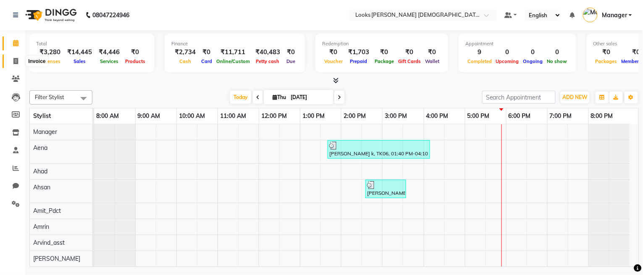
click at [14, 58] on icon at bounding box center [15, 61] width 5 height 6
select select "service"
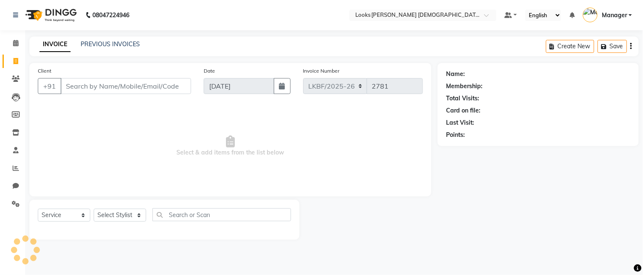
click at [106, 87] on input "Client" at bounding box center [126, 86] width 131 height 16
type input "9013591174"
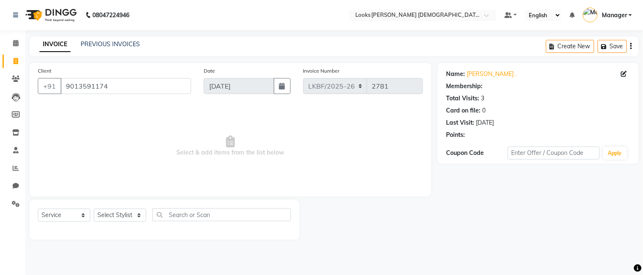
select select "1: Object"
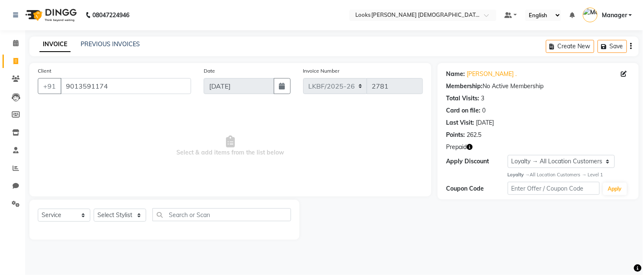
click at [471, 145] on icon "button" at bounding box center [470, 147] width 6 height 6
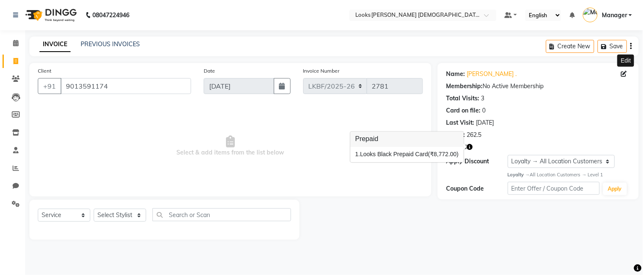
click at [623, 71] on icon at bounding box center [624, 74] width 6 height 6
select select "[DEMOGRAPHIC_DATA]"
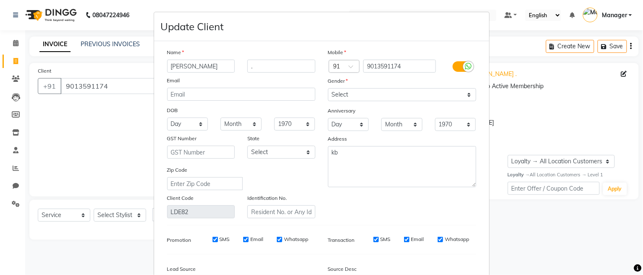
click at [466, 70] on icon at bounding box center [469, 67] width 7 height 8
click at [0, 0] on input "checkbox" at bounding box center [0, 0] width 0 height 0
click at [455, 68] on icon at bounding box center [458, 67] width 7 height 8
click at [0, 0] on input "checkbox" at bounding box center [0, 0] width 0 height 0
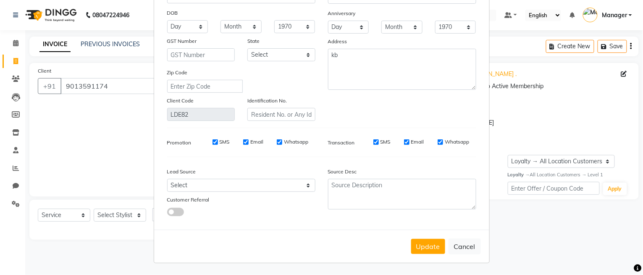
scroll to position [98, 0]
click at [425, 250] on button "Update" at bounding box center [428, 246] width 34 height 15
select select
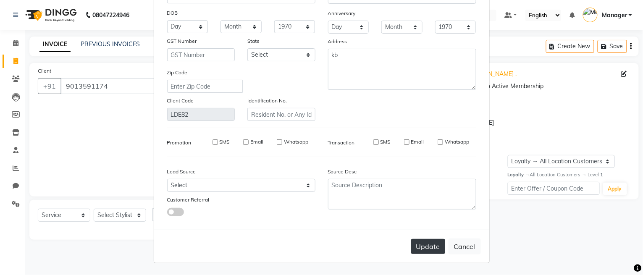
select select
checkbox input "false"
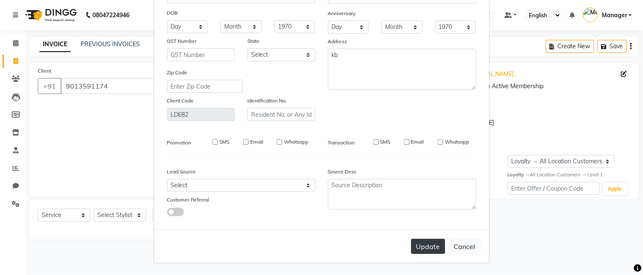
checkbox input "false"
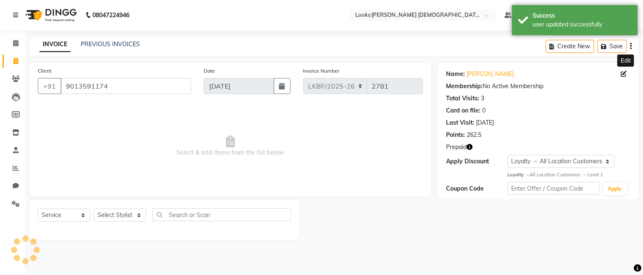
select select "1: Object"
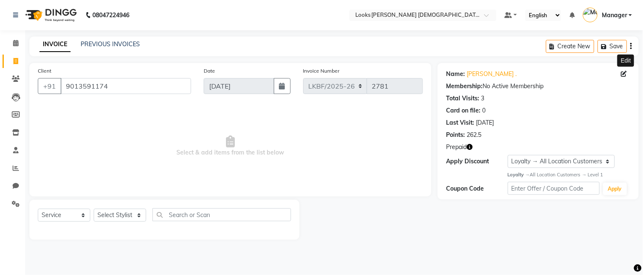
click at [632, 47] on icon "button" at bounding box center [632, 46] width 2 height 0
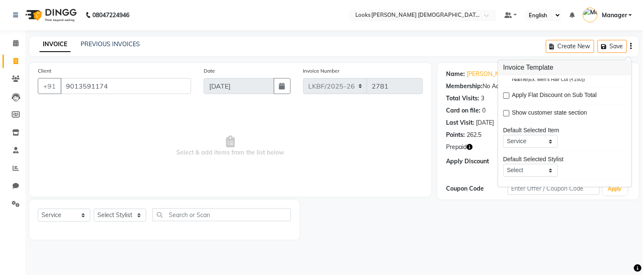
scroll to position [30, 0]
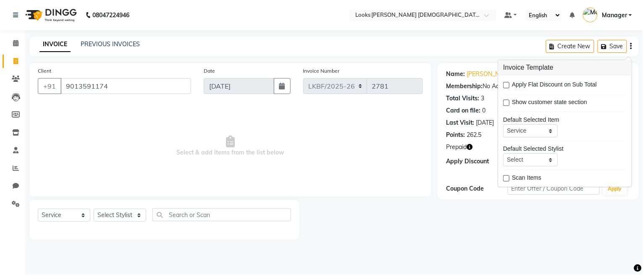
drag, startPoint x: 288, startPoint y: 164, endPoint x: 435, endPoint y: 224, distance: 158.3
click at [292, 164] on span "Select & add items from the list below" at bounding box center [230, 146] width 385 height 84
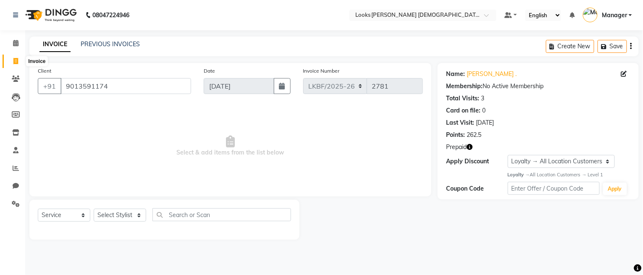
click at [16, 59] on icon at bounding box center [15, 61] width 5 height 6
select select "service"
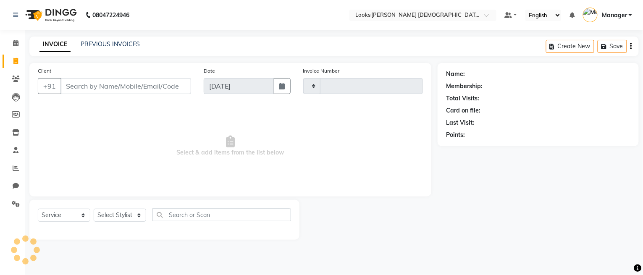
type input "2781"
select select "8706"
click at [16, 45] on icon at bounding box center [15, 43] width 5 height 6
